Goal: Task Accomplishment & Management: Manage account settings

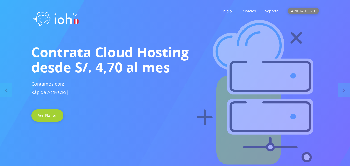
click at [300, 12] on div "PORTAL CLIENTE" at bounding box center [303, 11] width 31 height 7
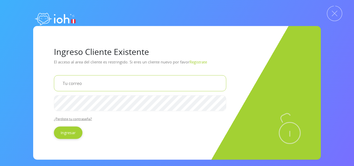
click at [105, 77] on input "email" at bounding box center [140, 83] width 172 height 16
type input "[EMAIL_ADDRESS][DOMAIN_NAME]"
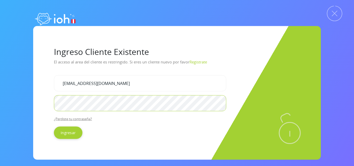
click at [54, 126] on input "Ingresar" at bounding box center [68, 132] width 29 height 12
